Goal: Transaction & Acquisition: Purchase product/service

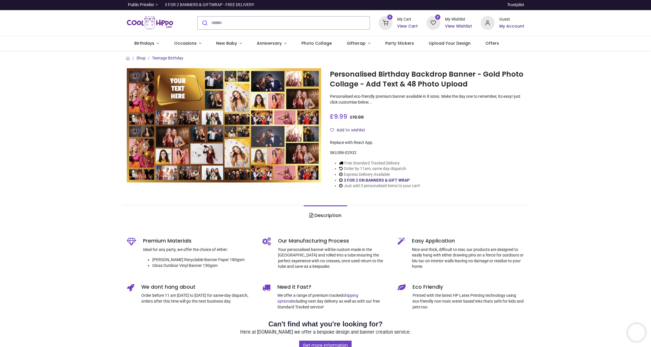
click at [359, 84] on h1 "Personalised Birthday Backdrop Banner - Gold Photo Collage - Add Text & 48 Phot…" at bounding box center [427, 79] width 194 height 20
click at [283, 129] on img at bounding box center [224, 125] width 194 height 114
click at [350, 78] on h1 "Personalised Birthday Backdrop Banner - Gold Photo Collage - Add Text & 48 Phot…" at bounding box center [427, 79] width 194 height 20
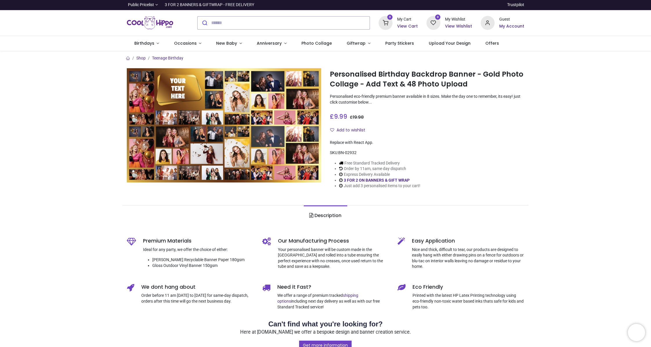
click at [340, 117] on span "9.99" at bounding box center [340, 116] width 13 height 8
click at [353, 79] on h1 "Personalised Birthday Backdrop Banner - Gold Photo Collage - Add Text & 48 Phot…" at bounding box center [427, 79] width 194 height 20
click at [352, 79] on h1 "Personalised Birthday Backdrop Banner - Gold Photo Collage - Add Text & 48 Phot…" at bounding box center [427, 79] width 194 height 20
click at [343, 117] on span "9.99" at bounding box center [340, 116] width 13 height 8
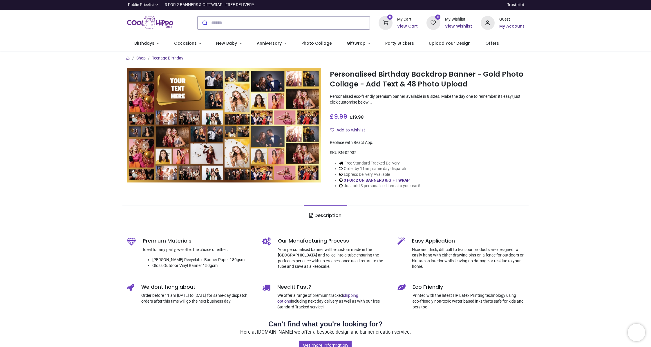
click at [386, 118] on div "£ 9.99 9.99 GBP £ 19.98 £ 19.98 Not Available For Sale" at bounding box center [427, 115] width 194 height 11
click at [336, 117] on span "9.99" at bounding box center [340, 116] width 13 height 8
click at [340, 116] on span "9.99" at bounding box center [340, 116] width 13 height 8
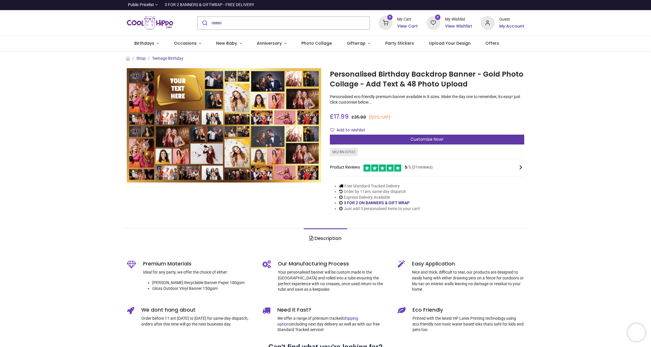
click at [364, 143] on div "Customise Now!" at bounding box center [427, 140] width 194 height 10
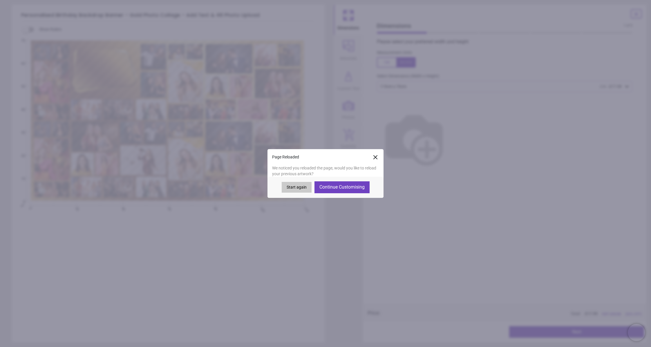
click at [341, 184] on button "Continue Customising" at bounding box center [342, 187] width 55 height 12
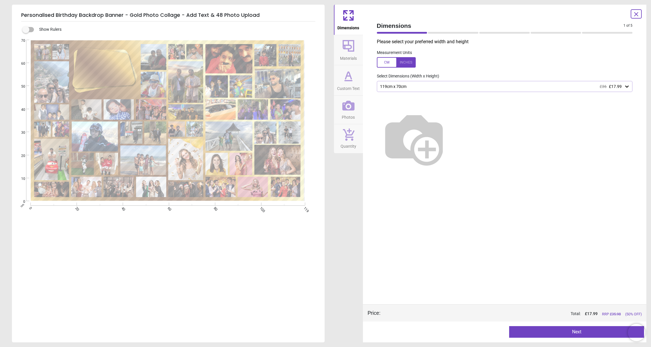
type textarea "**********"
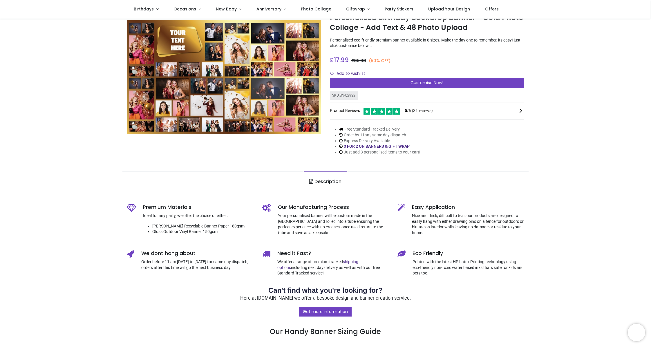
scroll to position [16, 0]
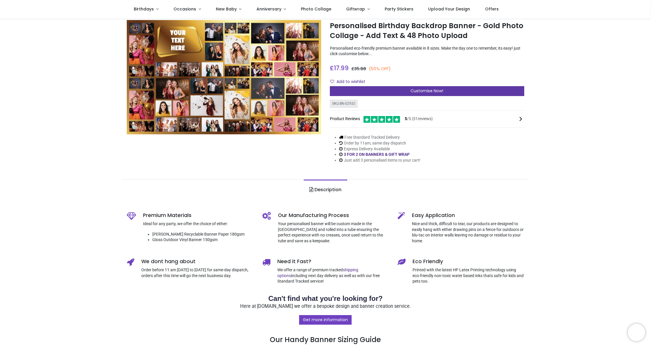
click at [370, 92] on div "Customise Now!" at bounding box center [427, 91] width 194 height 10
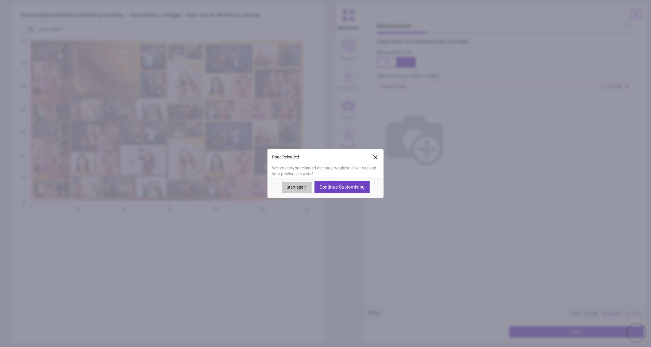
click at [333, 186] on button "Continue Customising" at bounding box center [342, 187] width 55 height 12
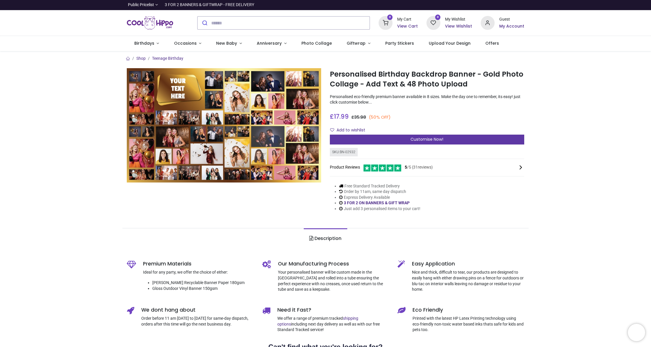
click at [428, 139] on span "Customise Now!" at bounding box center [427, 139] width 33 height 6
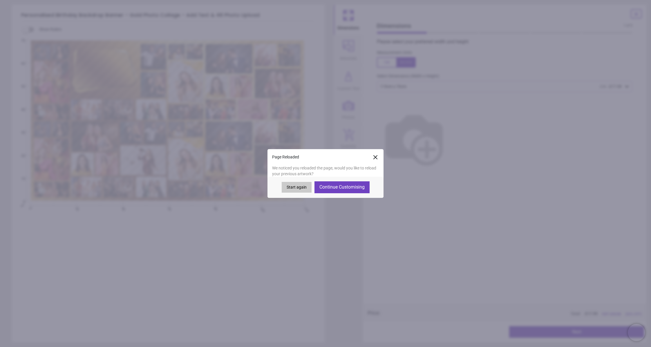
click at [355, 190] on button "Continue Customising" at bounding box center [342, 187] width 55 height 12
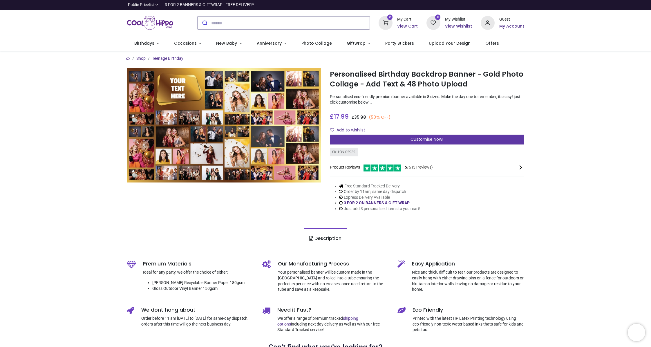
click at [418, 141] on span "Customise Now!" at bounding box center [427, 139] width 33 height 6
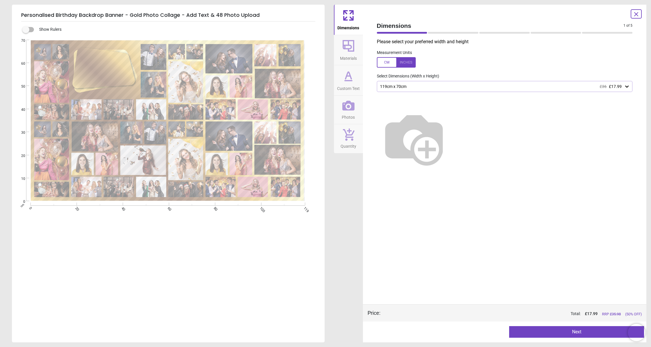
click at [571, 335] on button "Next" at bounding box center [576, 332] width 135 height 12
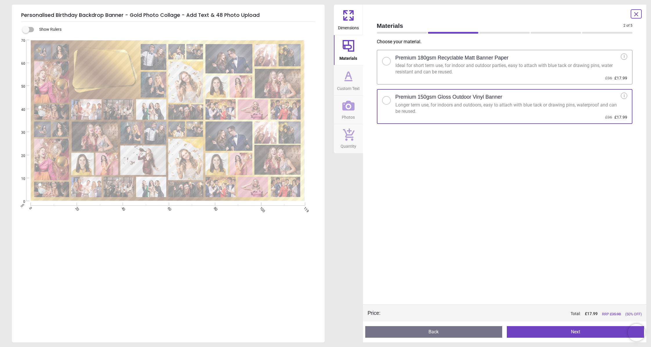
click at [571, 335] on button "Next" at bounding box center [575, 332] width 137 height 12
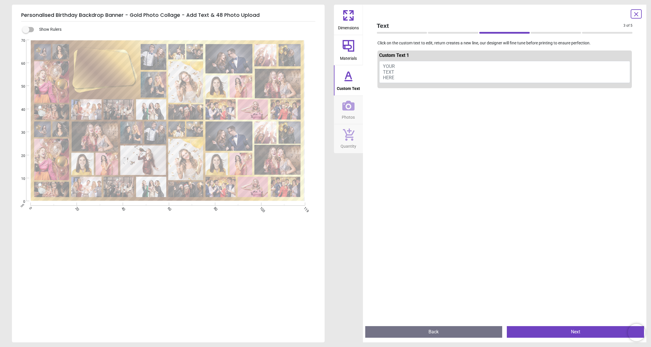
click at [571, 335] on button "Next" at bounding box center [575, 332] width 137 height 12
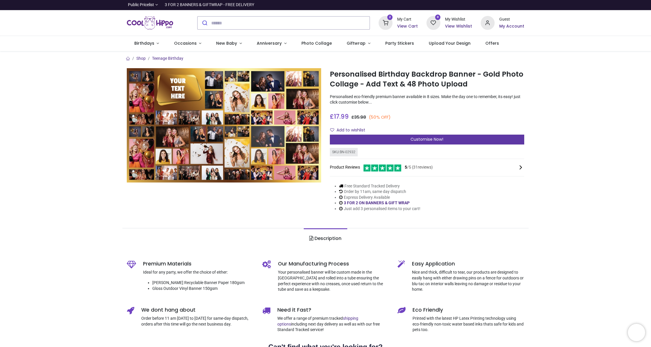
click at [430, 141] on span "Customise Now!" at bounding box center [427, 139] width 33 height 6
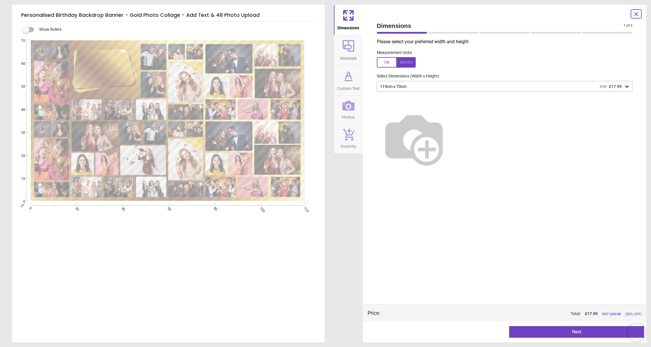
click at [637, 15] on icon at bounding box center [636, 13] width 3 height 3
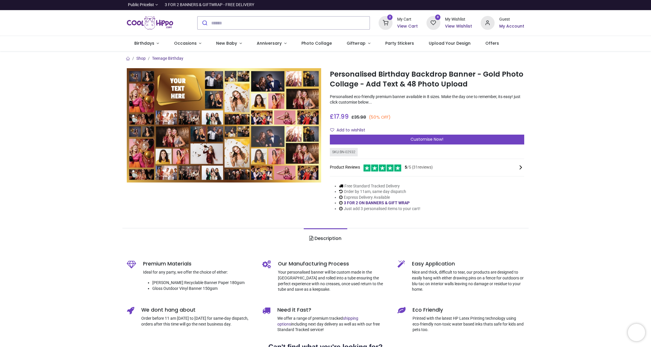
click at [404, 25] on h6 "View Cart" at bounding box center [407, 27] width 21 height 6
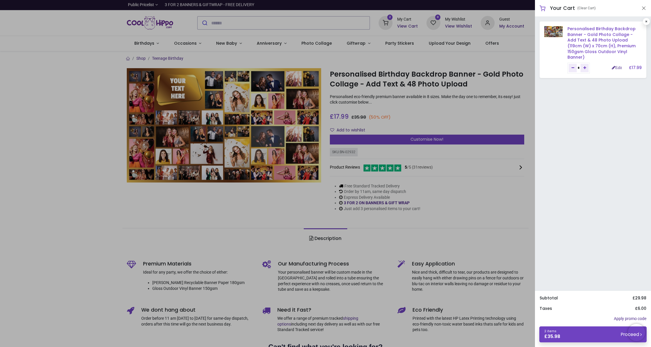
click at [591, 38] on link "Personalised Birthday Backdrop Banner - Gold Photo Collage - Add Text & 48 Phot…" at bounding box center [602, 43] width 68 height 34
click at [592, 39] on link "Personalised Birthday Backdrop Banner - Gold Photo Collage - Add Text & 48 Phot…" at bounding box center [602, 43] width 68 height 34
click at [592, 38] on link "Personalised Birthday Backdrop Banner - Gold Photo Collage - Add Text & 48 Phot…" at bounding box center [602, 43] width 68 height 34
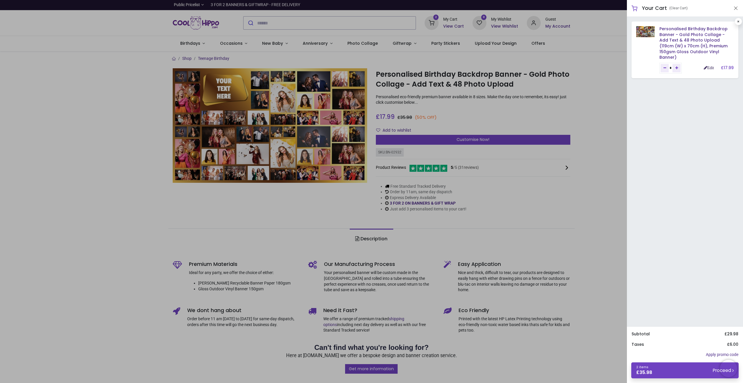
click at [651, 66] on link "Edit" at bounding box center [709, 68] width 10 height 4
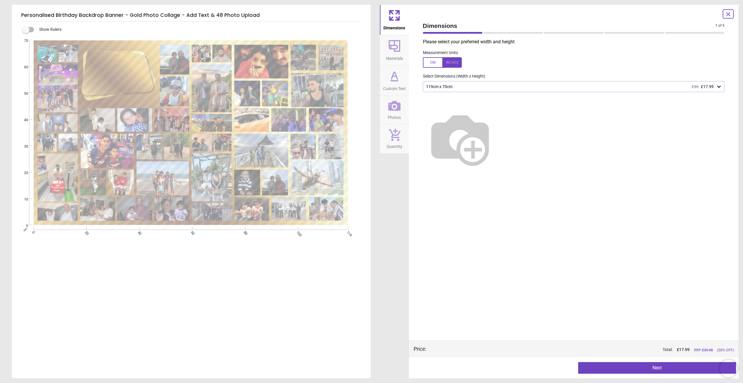
click at [391, 86] on span "Custom Text" at bounding box center [394, 87] width 23 height 9
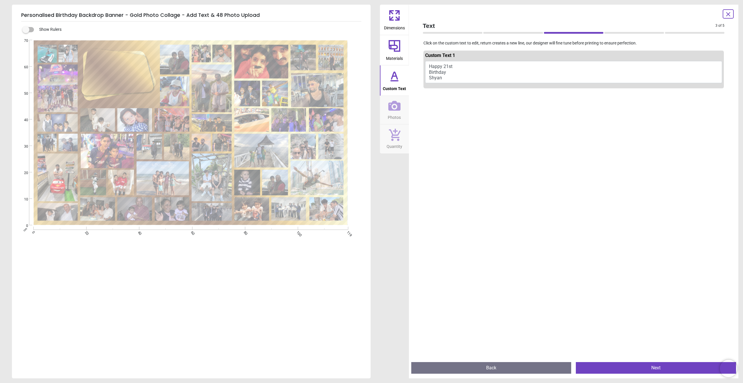
click at [391, 105] on icon at bounding box center [394, 106] width 12 height 10
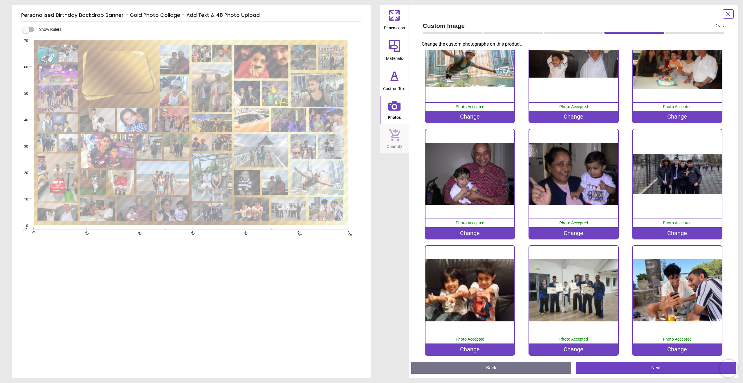
scroll to position [1555, 0]
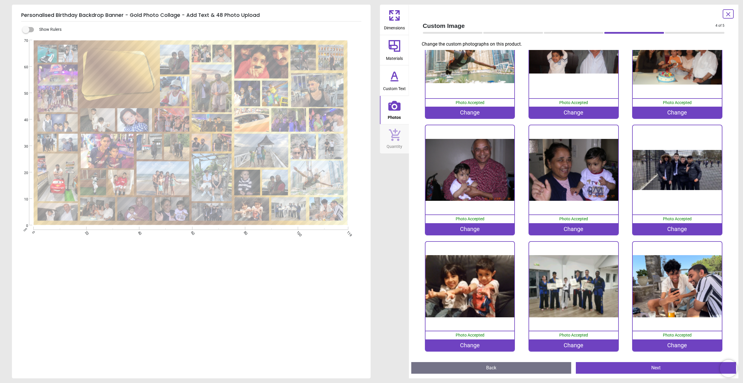
click at [397, 139] on icon at bounding box center [395, 135] width 12 height 12
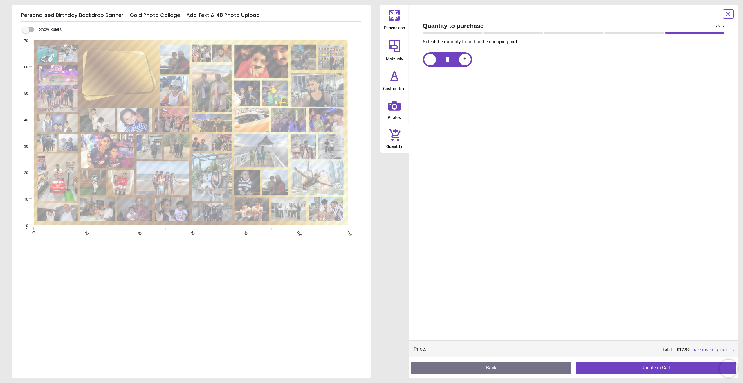
click at [467, 60] on div "+" at bounding box center [465, 60] width 12 height 12
type input "*"
click at [670, 367] on button "Update in Cart" at bounding box center [656, 368] width 160 height 12
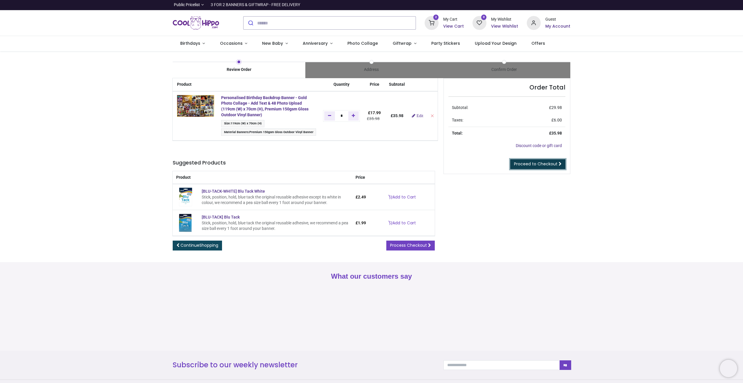
click at [543, 165] on span "Proceed to Checkout" at bounding box center [536, 164] width 44 height 6
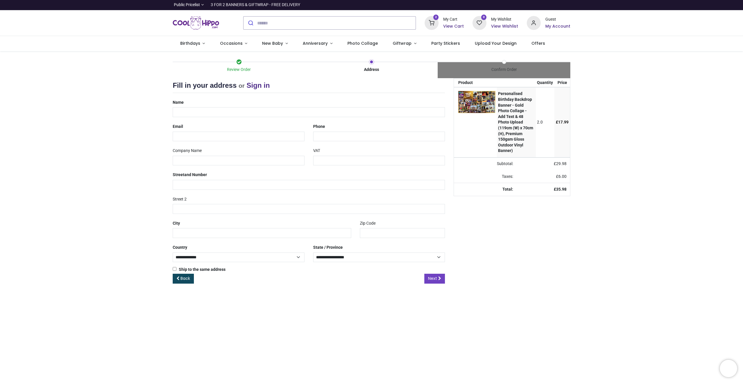
select select "***"
click at [236, 113] on input "text" at bounding box center [309, 112] width 272 height 10
type input "**********"
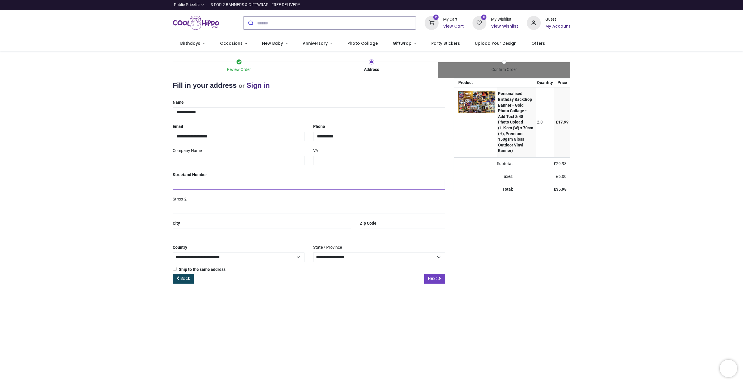
type input "**********"
type input "*****"
type input "********"
click at [236, 135] on input "**********" at bounding box center [239, 137] width 132 height 10
type input "**********"
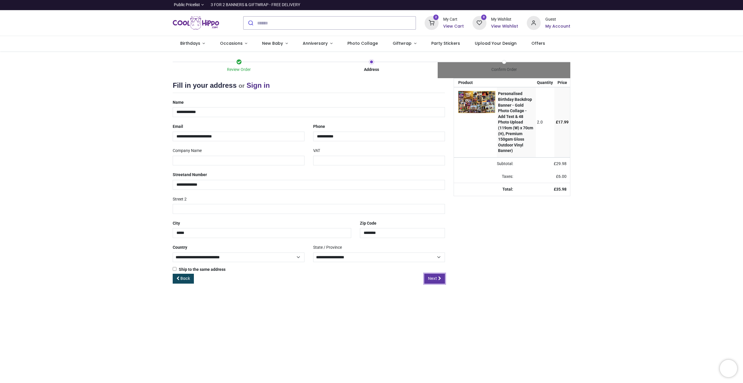
click at [438, 276] on link "Next" at bounding box center [434, 278] width 21 height 10
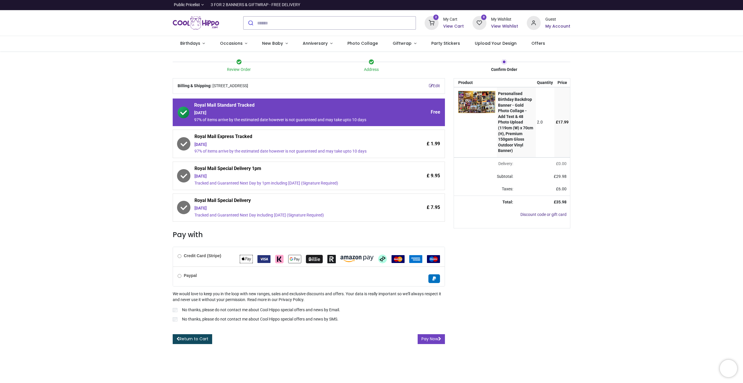
click at [383, 147] on span "Tuesday 2nd September 97% of items arrive by the estimated date however is not …" at bounding box center [292, 148] width 197 height 12
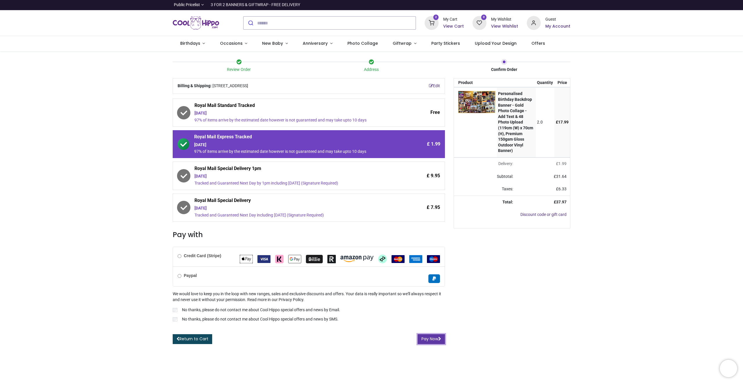
click at [435, 337] on button "Pay Now" at bounding box center [431, 339] width 27 height 10
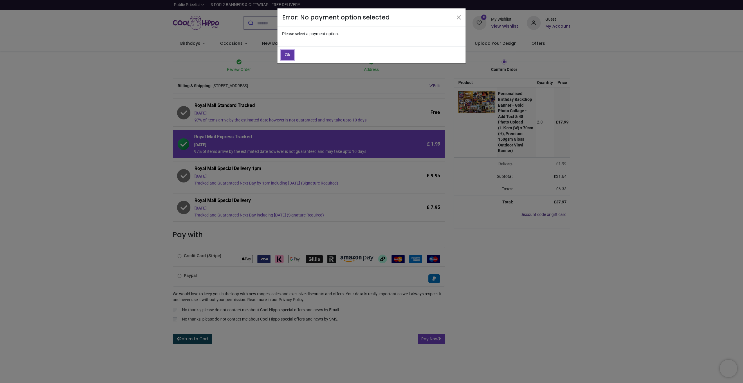
click at [291, 56] on button "Ok" at bounding box center [287, 55] width 13 height 10
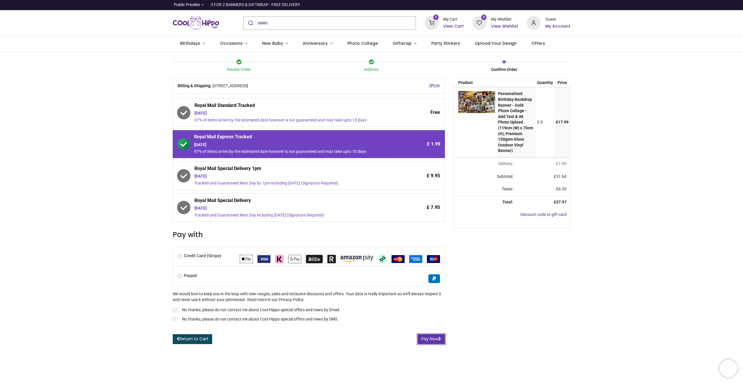
click at [434, 341] on button "Pay Now" at bounding box center [431, 339] width 27 height 10
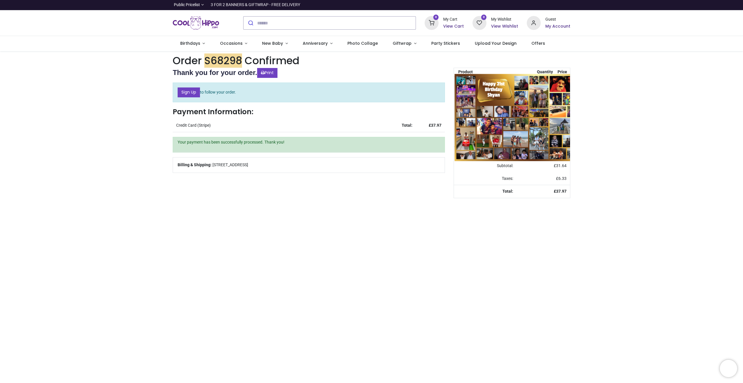
click at [497, 105] on img at bounding box center [529, 117] width 149 height 87
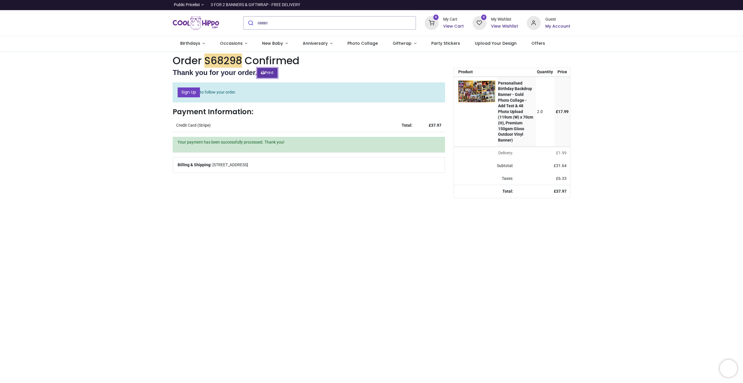
click at [269, 72] on link "Print" at bounding box center [267, 73] width 20 height 10
click at [651, 0] on div "**********" at bounding box center [371, 5] width 743 height 10
